Goal: Task Accomplishment & Management: Manage account settings

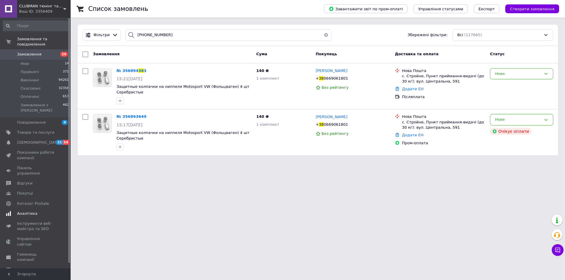
click at [51, 138] on link "[DEMOGRAPHIC_DATA] 31 54" at bounding box center [36, 143] width 72 height 10
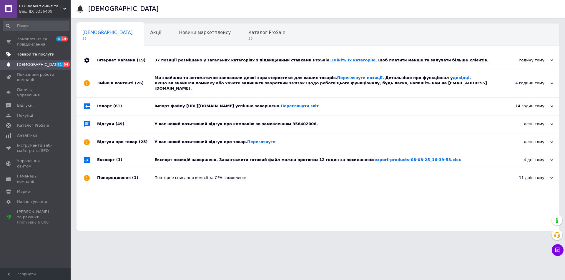
click at [40, 54] on span "Товари та послуги" at bounding box center [35, 54] width 37 height 5
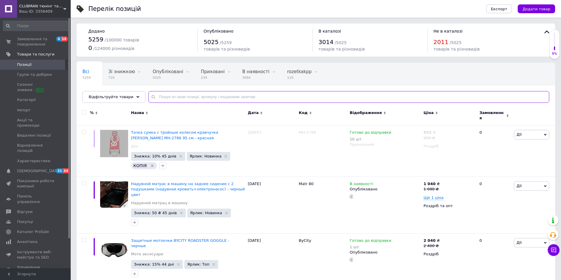
paste input "DL-SUB30 Black"
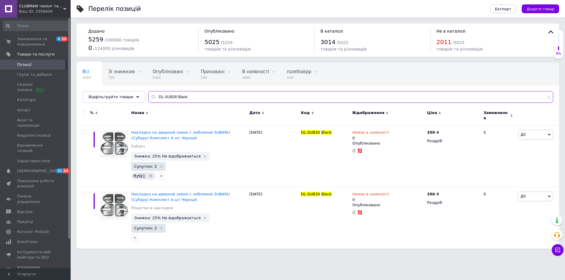
type input "DL-SUB30 Black"
